Goal: Task Accomplishment & Management: Use online tool/utility

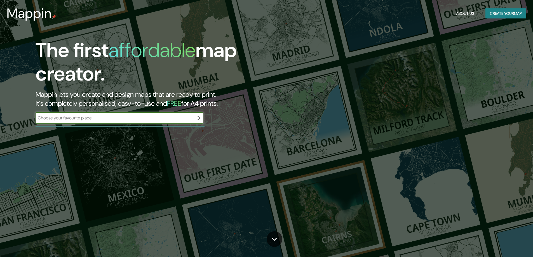
click at [133, 120] on input "text" at bounding box center [114, 118] width 157 height 6
type input "chiclayo peru"
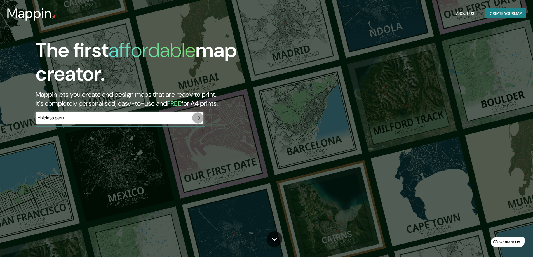
click at [197, 115] on icon "button" at bounding box center [197, 118] width 7 height 7
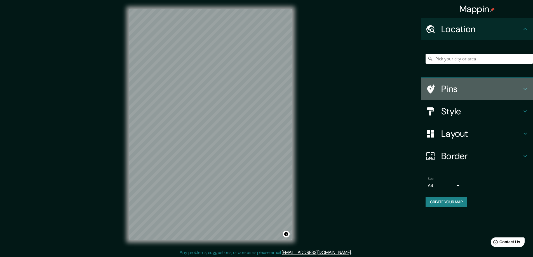
click at [450, 90] on h4 "Pins" at bounding box center [481, 88] width 81 height 11
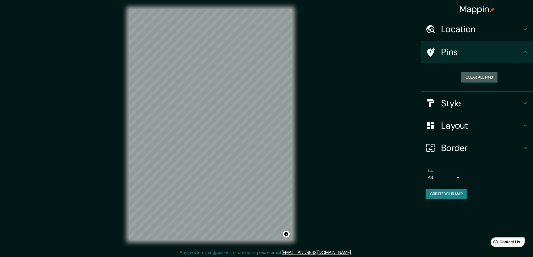
click at [477, 79] on button "Clear all pins" at bounding box center [479, 77] width 36 height 10
click at [485, 75] on button "Clear all pins" at bounding box center [479, 77] width 36 height 10
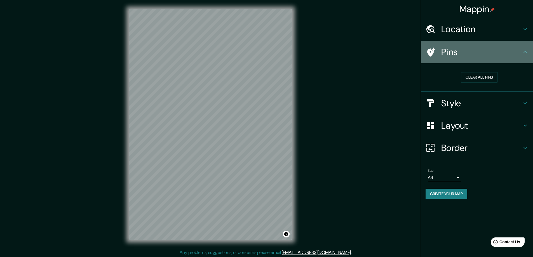
click at [431, 56] on icon at bounding box center [430, 52] width 10 height 10
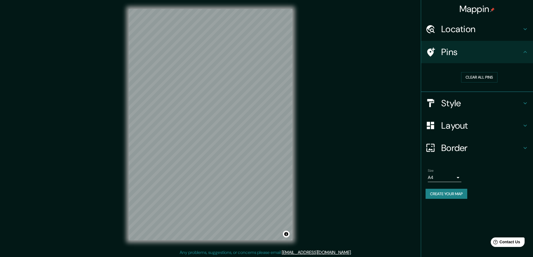
click at [434, 57] on icon at bounding box center [430, 52] width 10 height 10
